Goal: Task Accomplishment & Management: Manage account settings

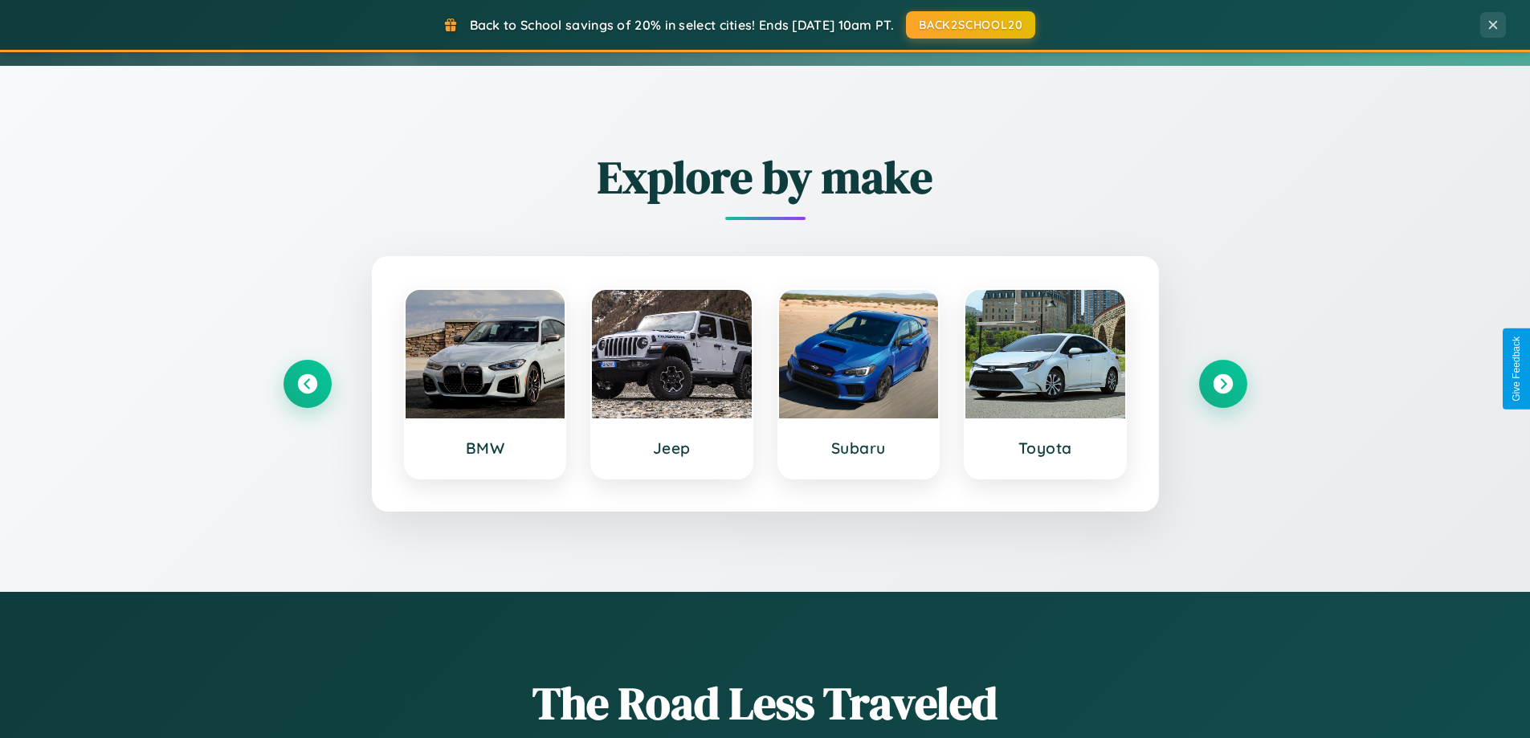
scroll to position [1105, 0]
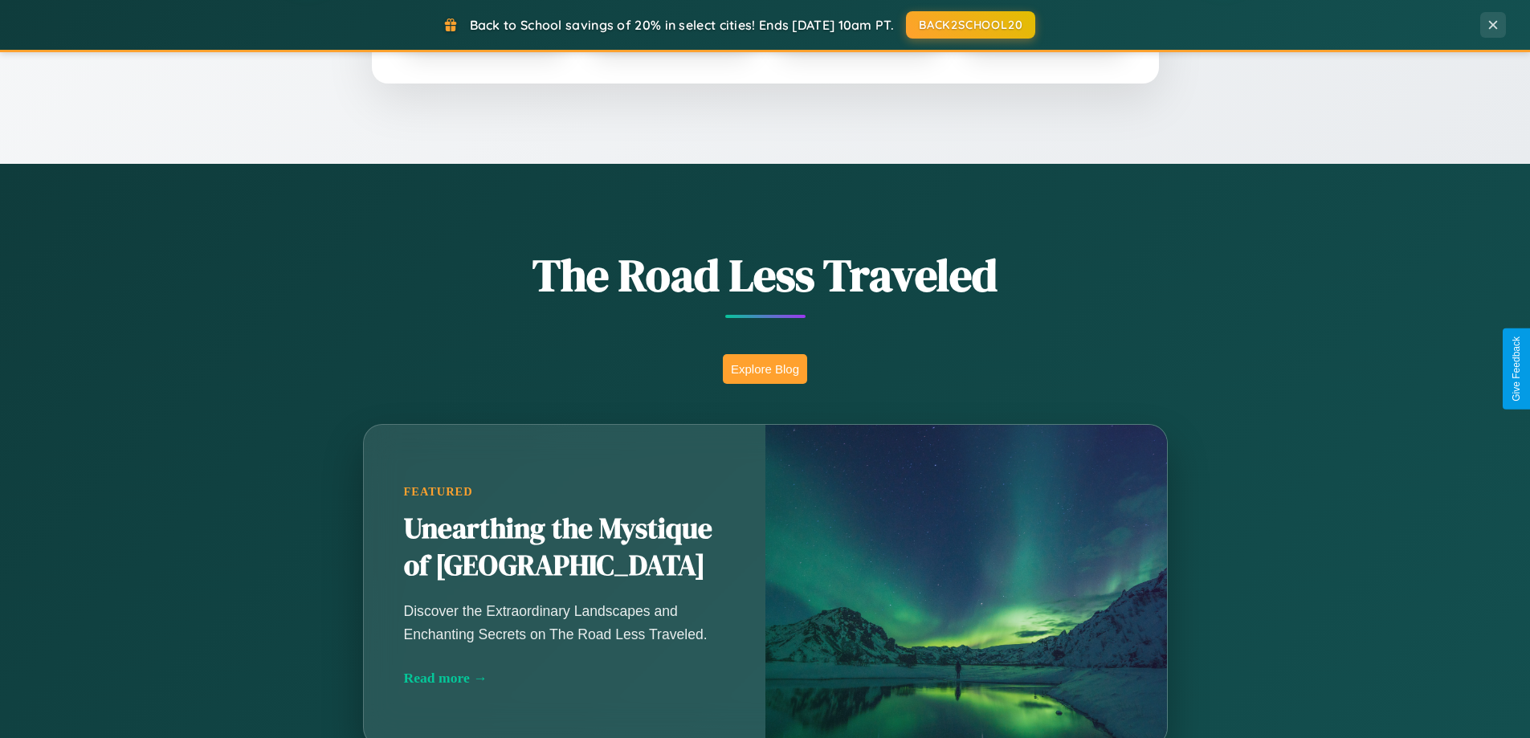
click at [765, 369] on button "Explore Blog" at bounding box center [765, 369] width 84 height 30
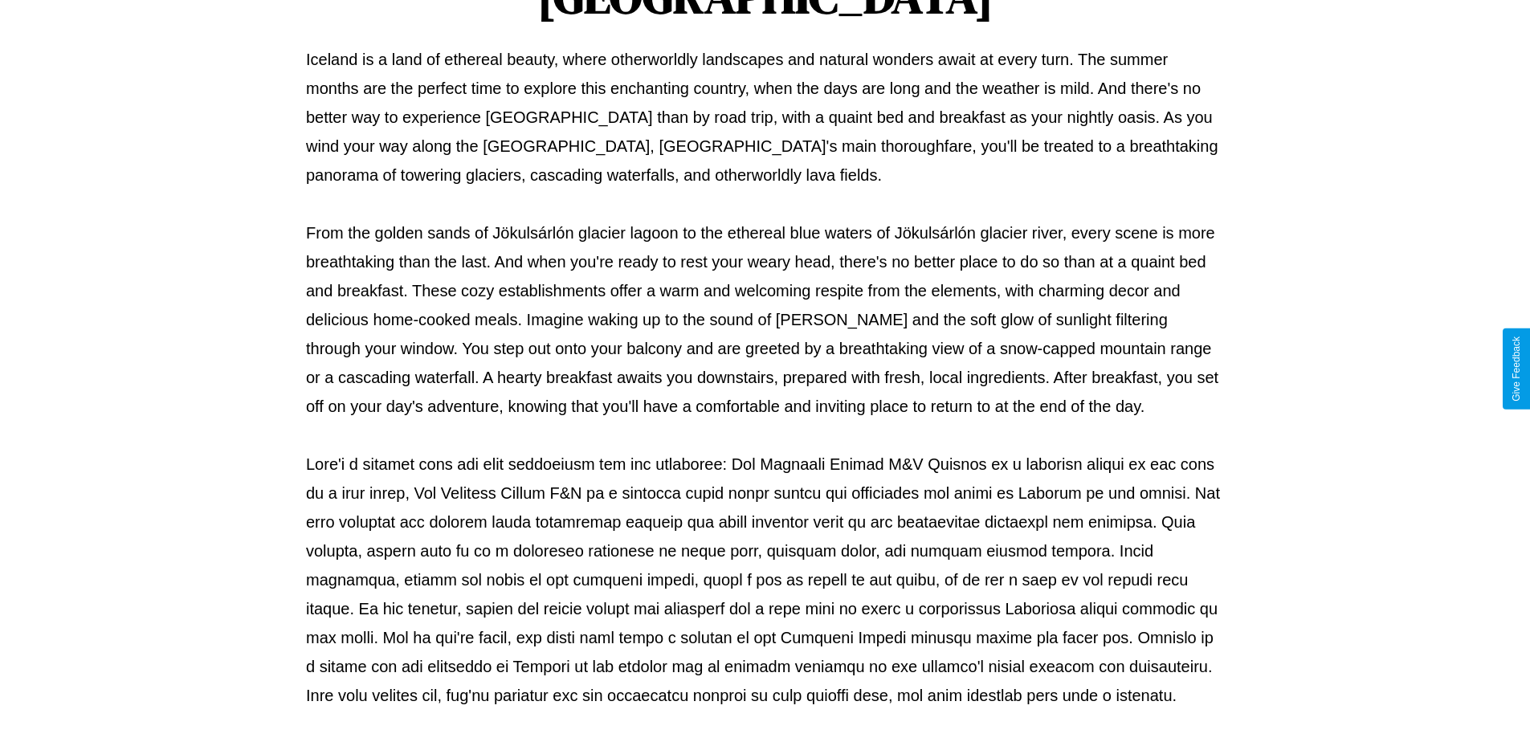
scroll to position [520, 0]
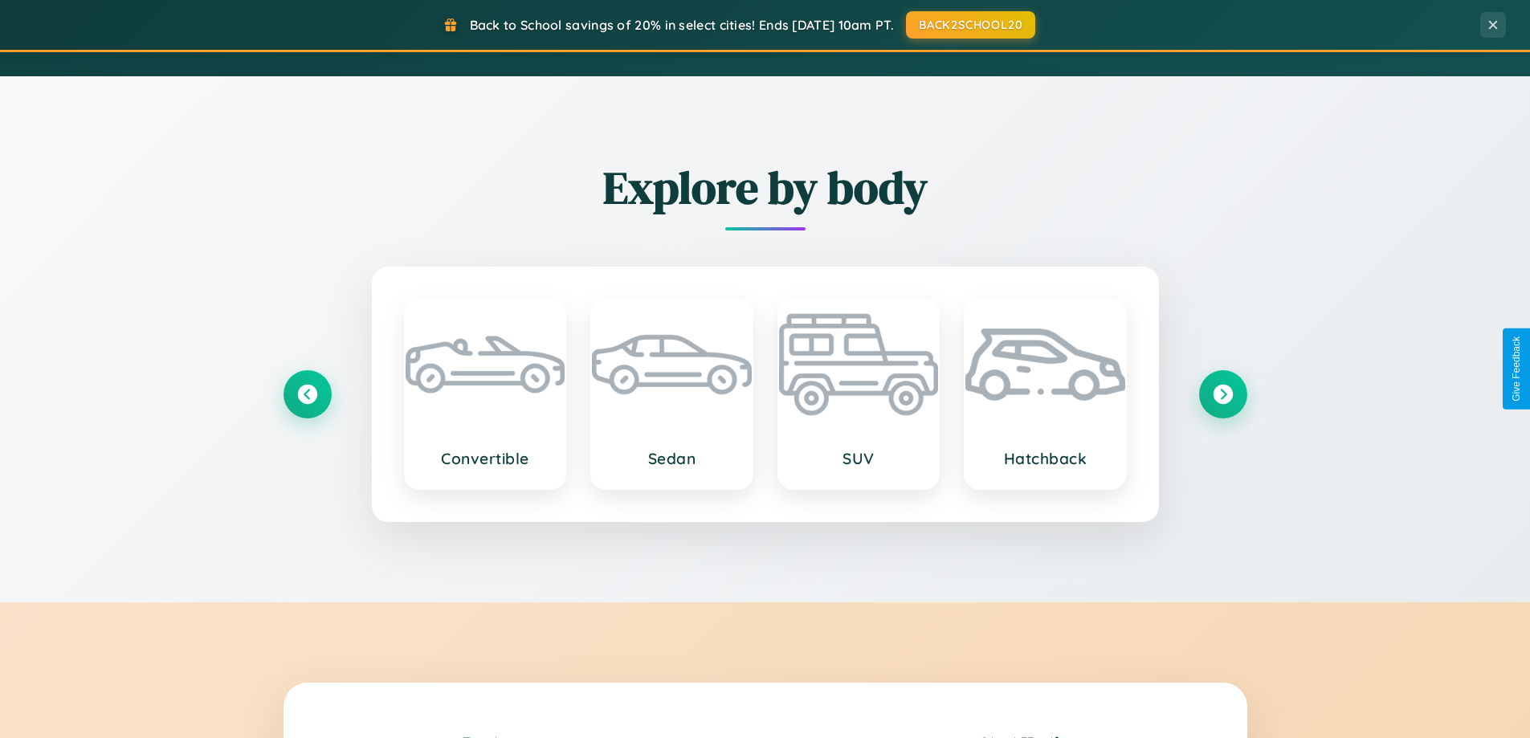
scroll to position [3091, 0]
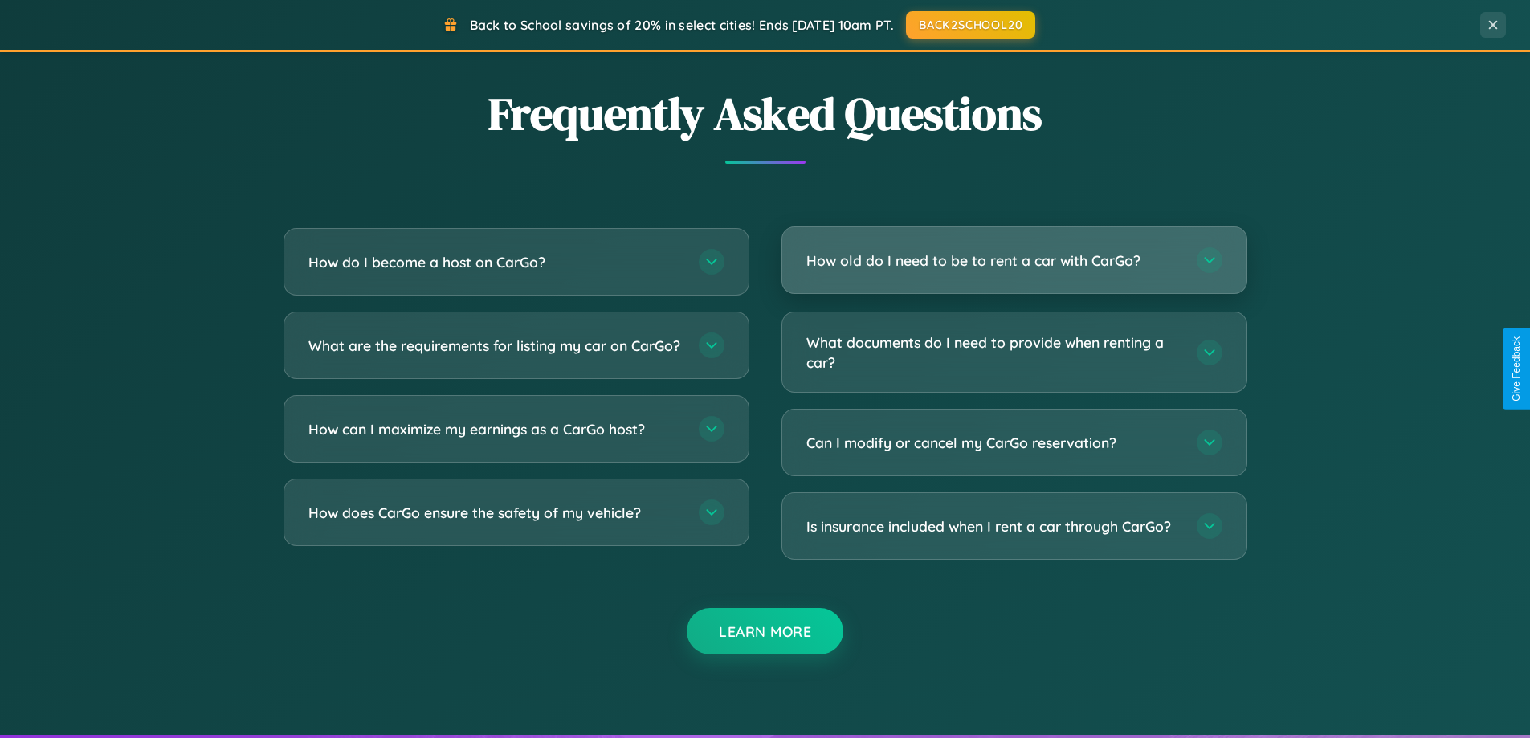
click at [1014, 262] on h3 "How old do I need to be to rent a car with CarGo?" at bounding box center [994, 261] width 374 height 20
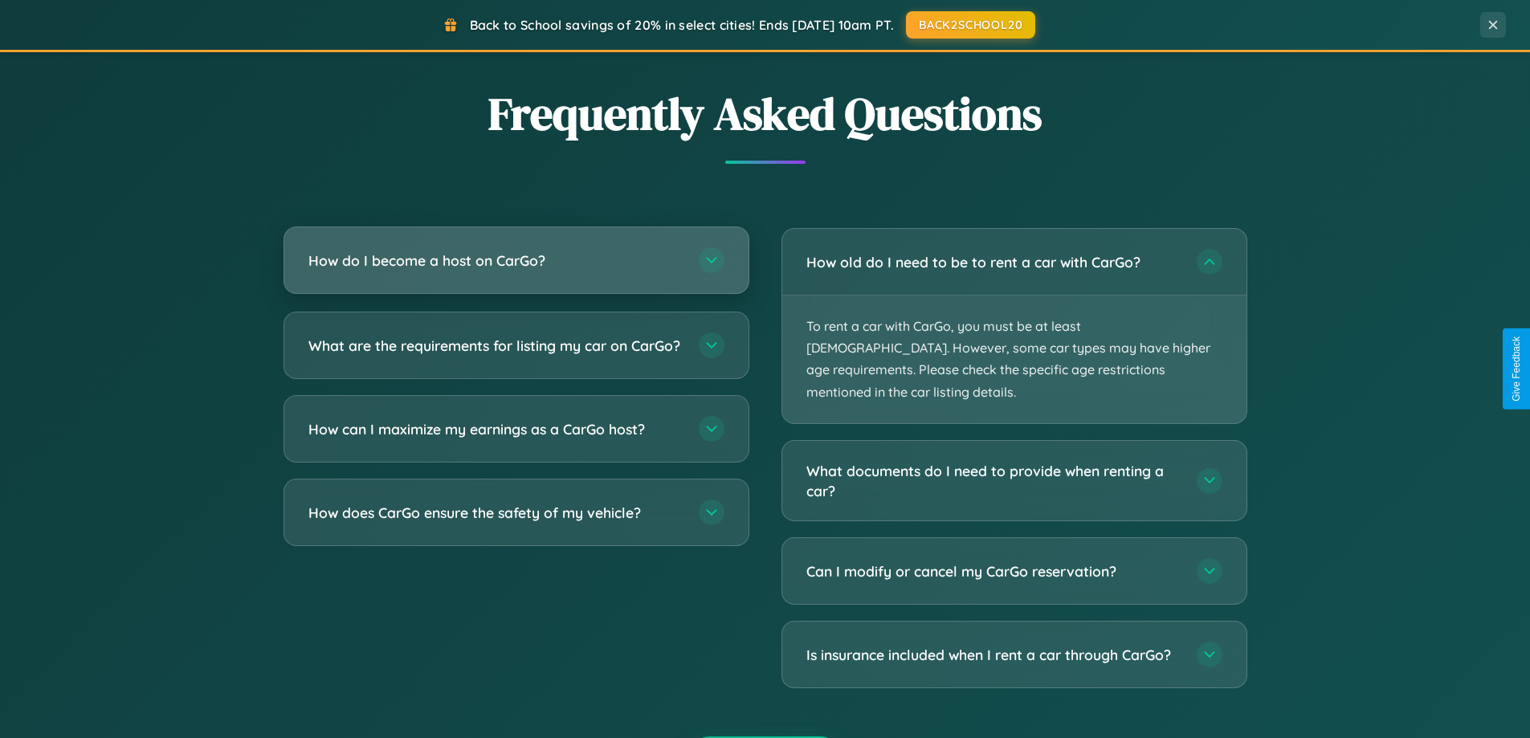
click at [516, 262] on h3 "How do I become a host on CarGo?" at bounding box center [495, 261] width 374 height 20
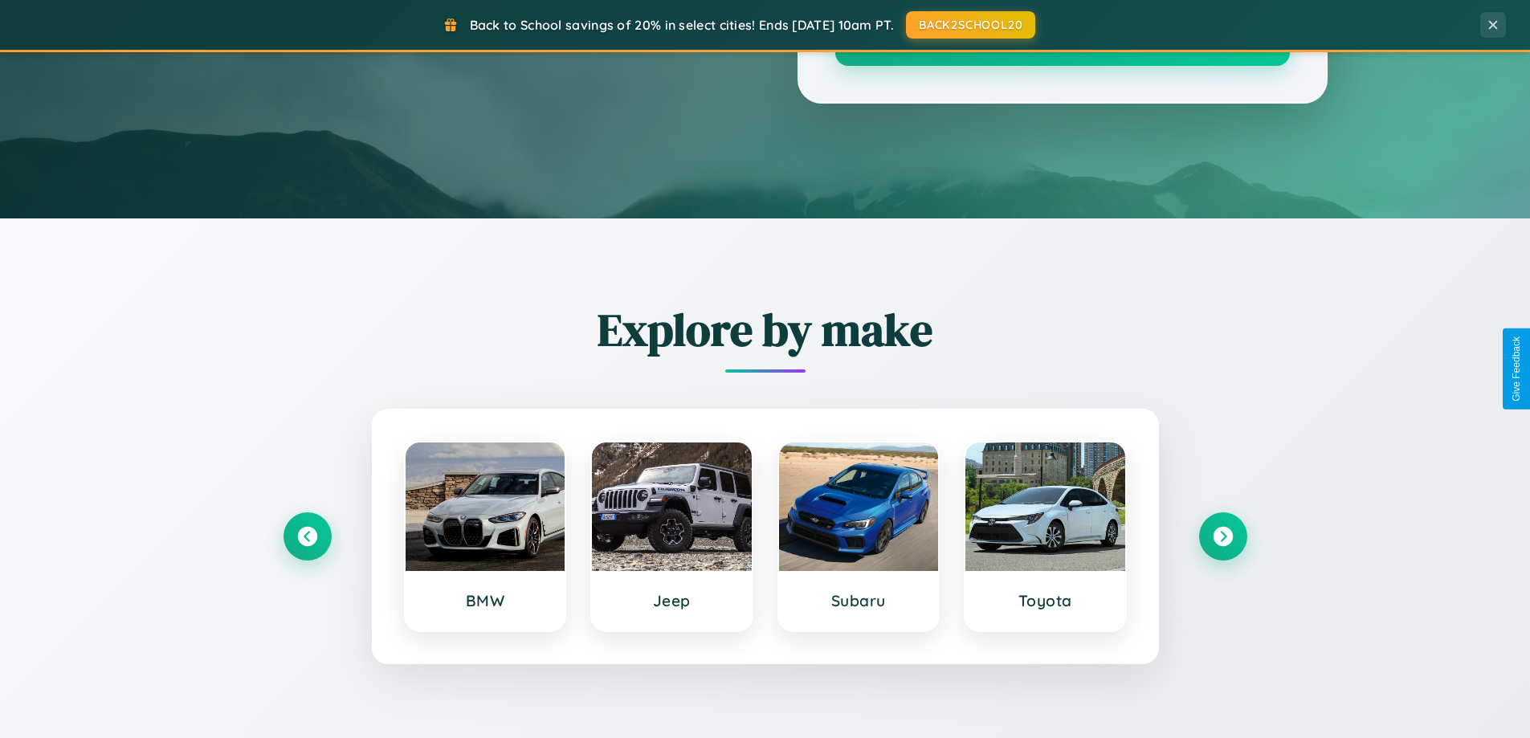
scroll to position [0, 0]
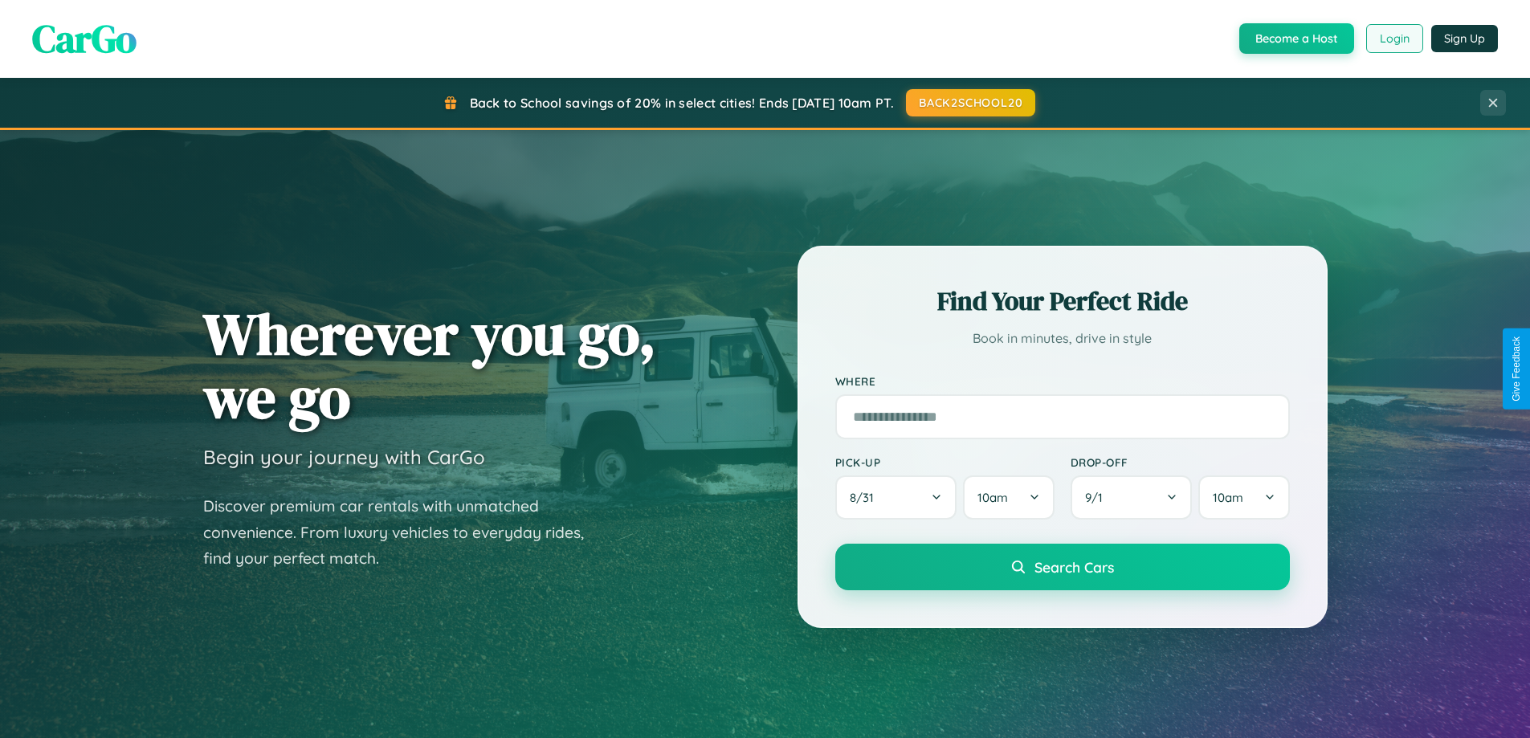
click at [1394, 39] on button "Login" at bounding box center [1394, 38] width 57 height 29
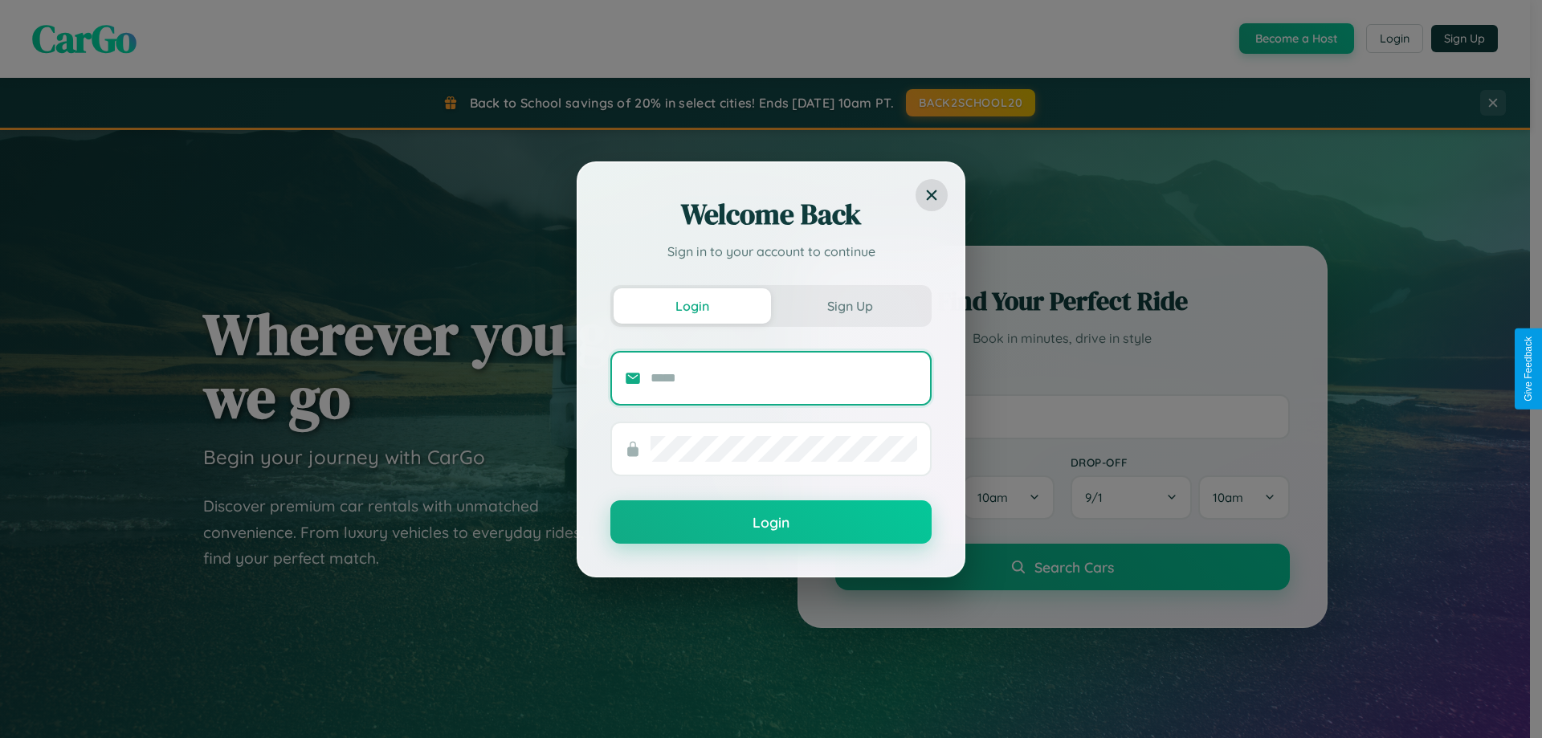
click at [784, 378] on input "text" at bounding box center [784, 379] width 267 height 26
type input "**********"
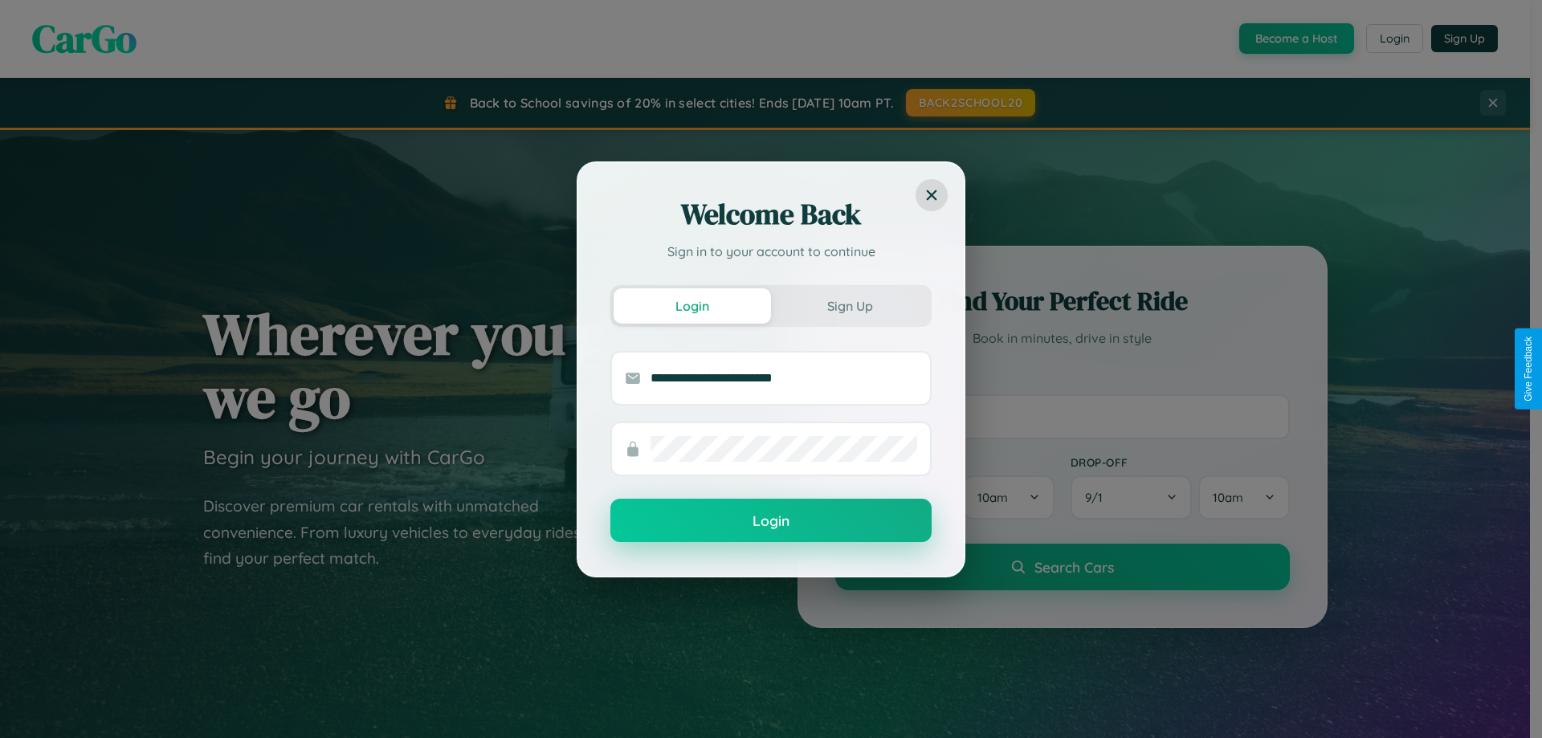
click at [771, 521] on button "Login" at bounding box center [771, 520] width 321 height 43
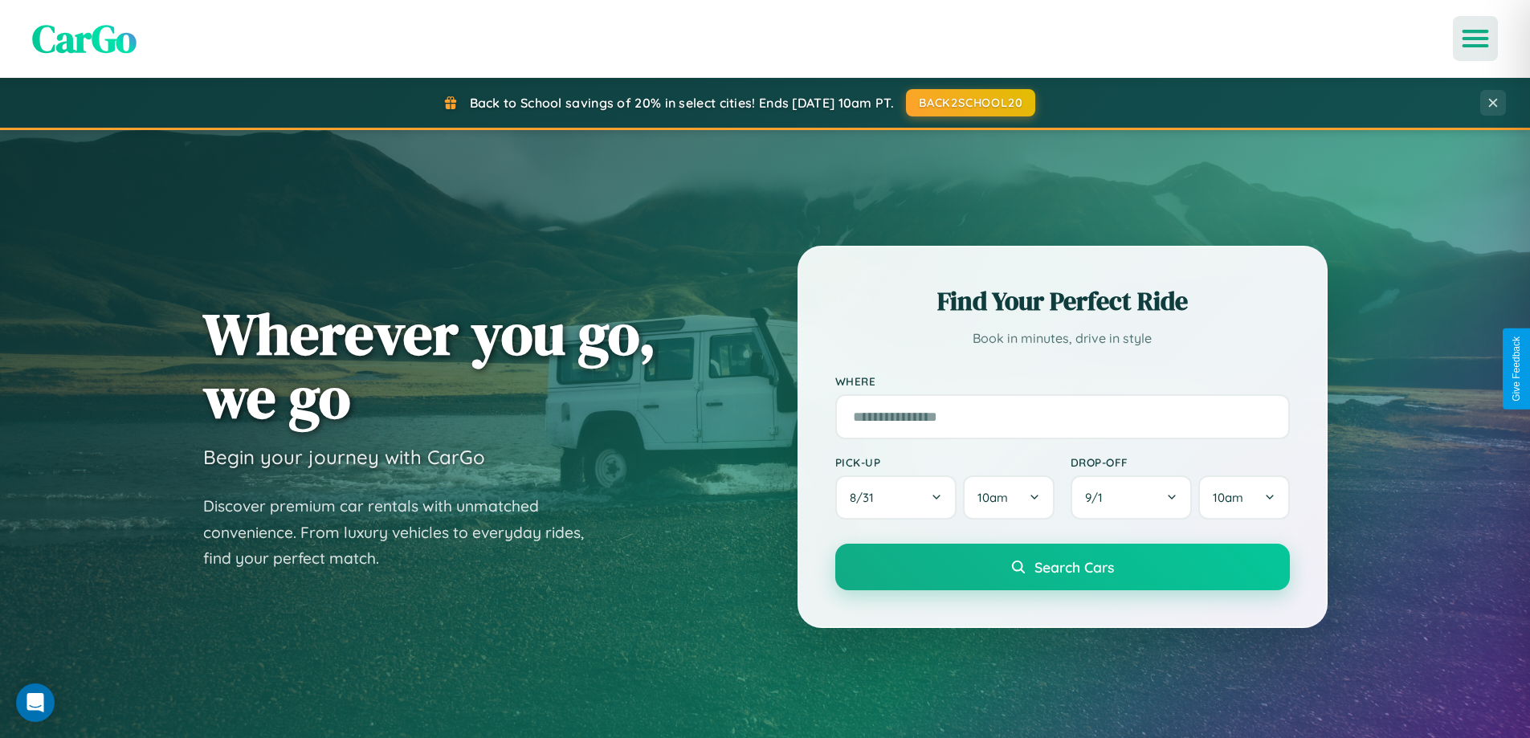
click at [1476, 39] on icon "Open menu" at bounding box center [1475, 38] width 23 height 14
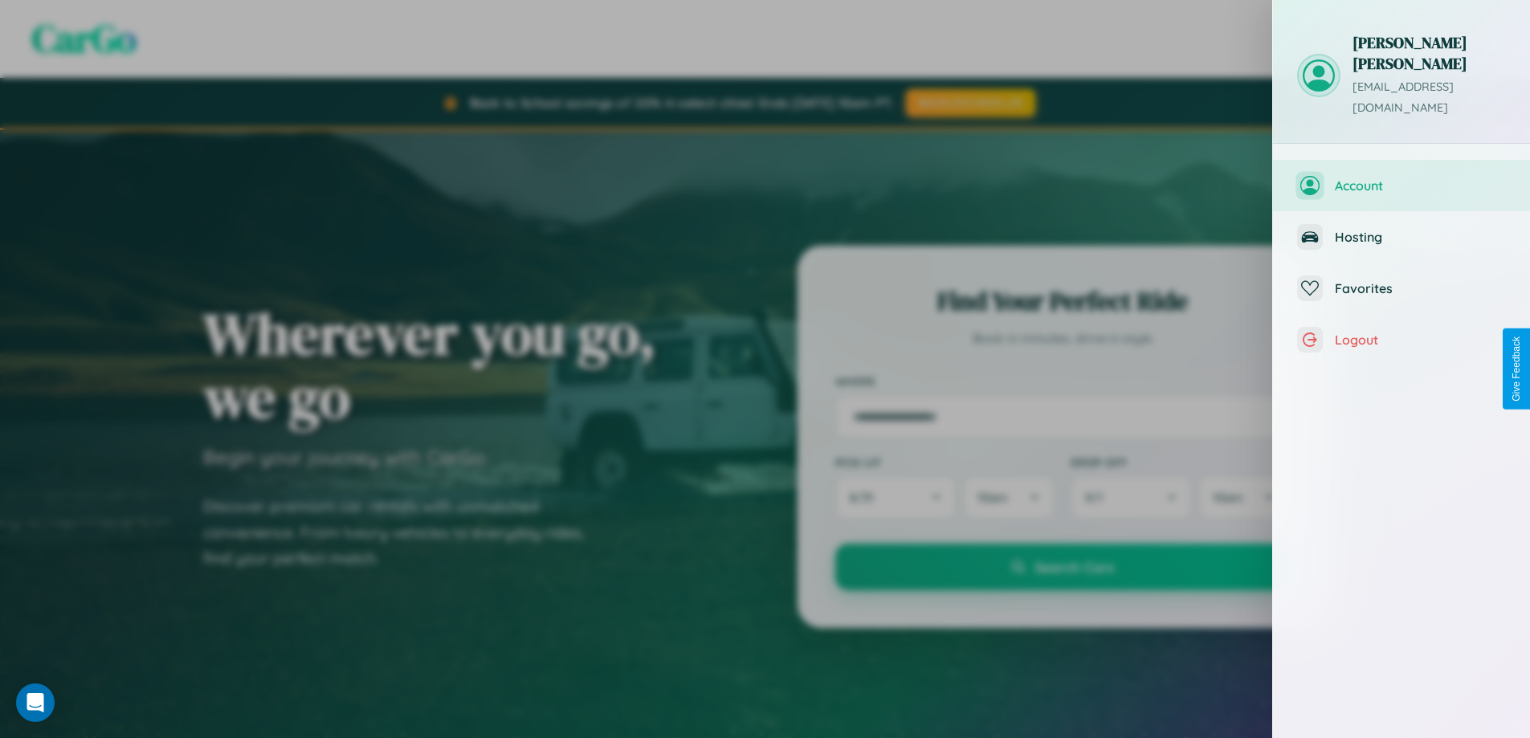
click at [1402, 178] on span "Account" at bounding box center [1420, 186] width 171 height 16
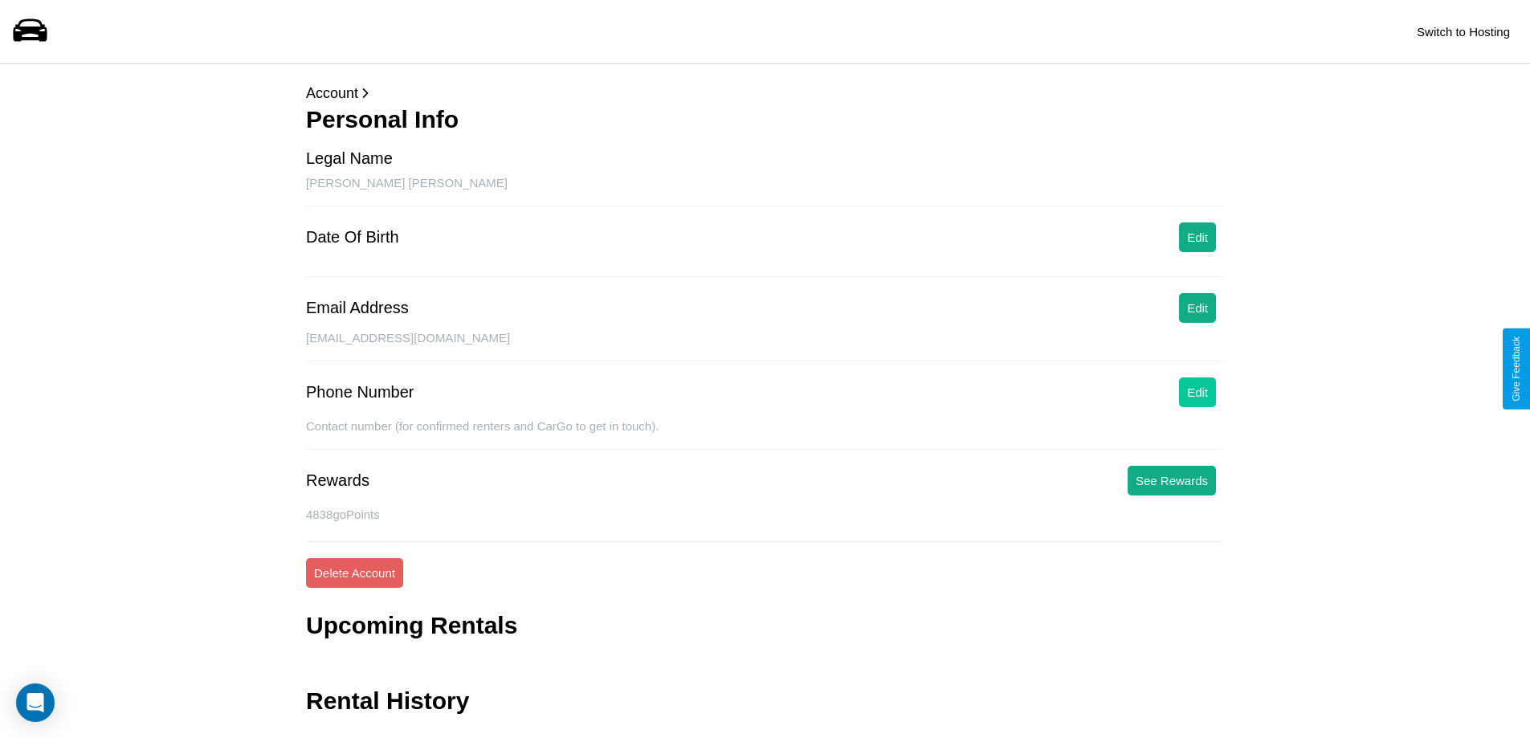
click at [1198, 392] on button "Edit" at bounding box center [1197, 393] width 37 height 30
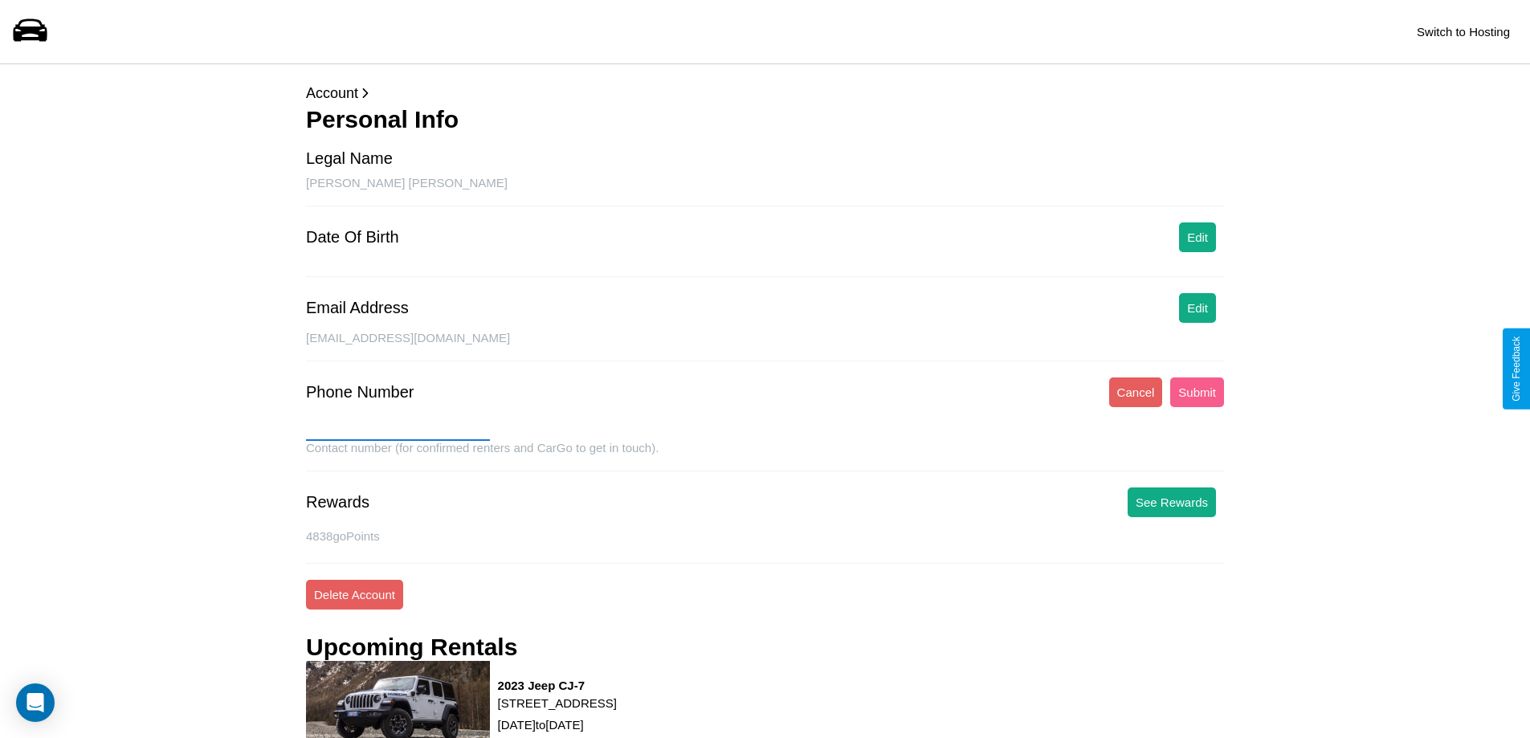
click at [398, 428] on input "text" at bounding box center [398, 428] width 184 height 26
type input "**********"
click at [1197, 392] on button "Submit" at bounding box center [1197, 393] width 54 height 30
